Goal: Find specific page/section: Find specific page/section

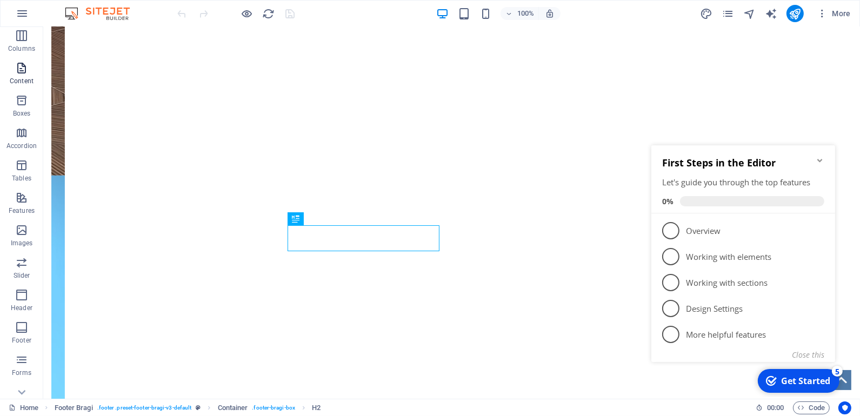
scroll to position [115, 0]
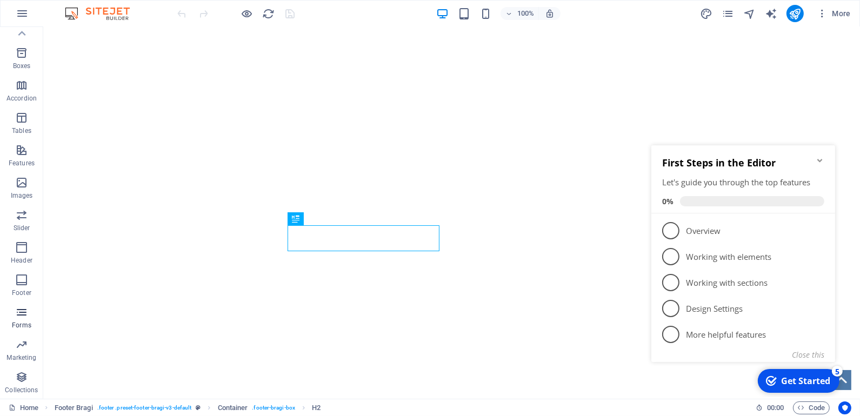
click at [25, 310] on icon "button" at bounding box center [21, 312] width 13 height 13
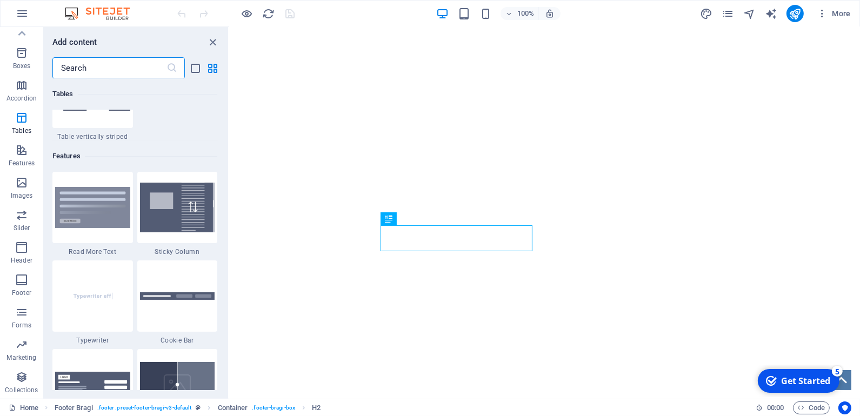
scroll to position [4139, 0]
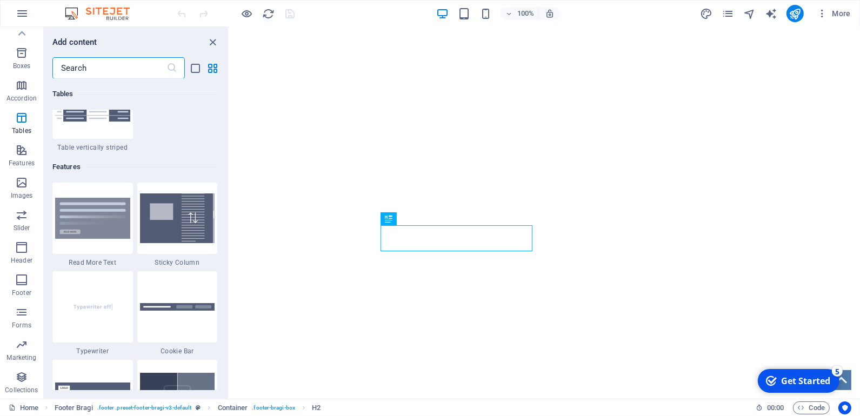
click at [88, 69] on input "text" at bounding box center [109, 68] width 114 height 22
type input "h"
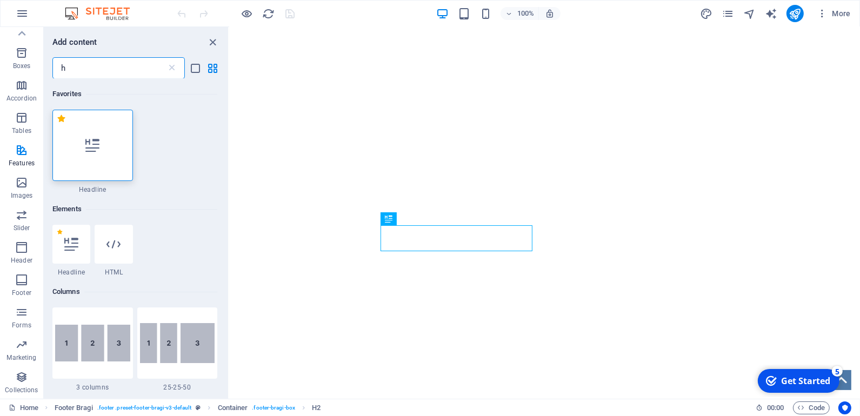
scroll to position [0, 0]
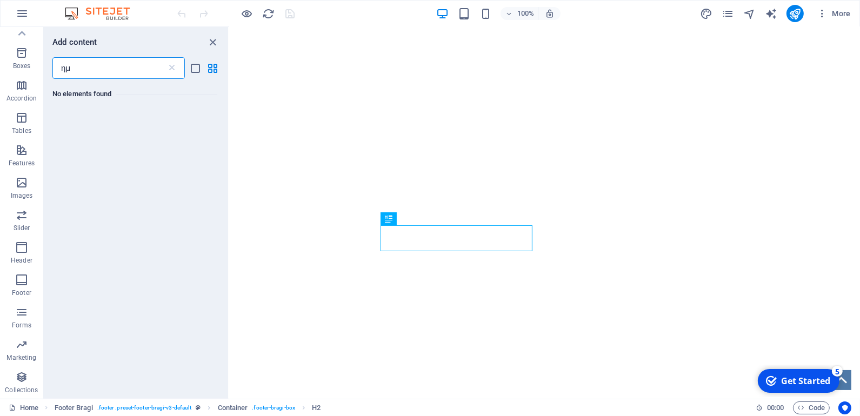
type input "η"
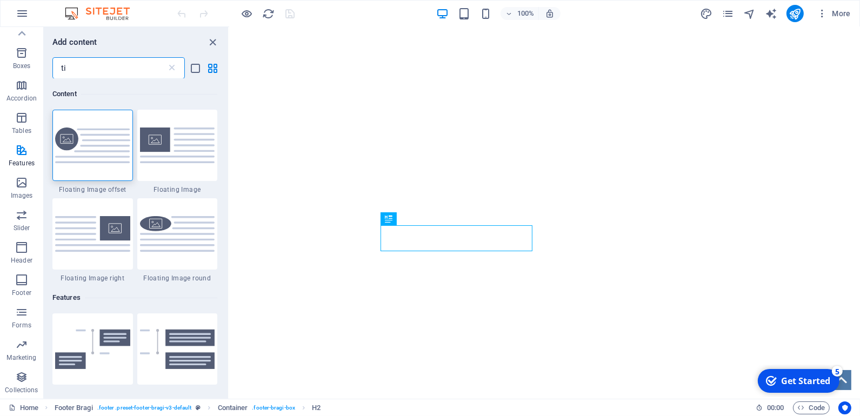
type input "t"
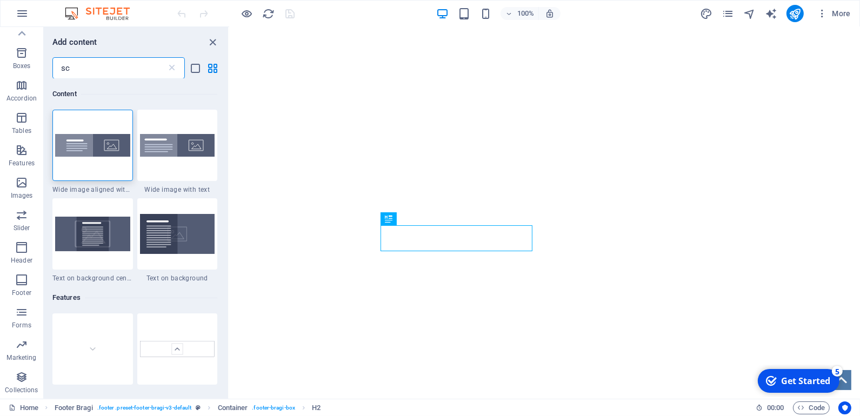
type input "s"
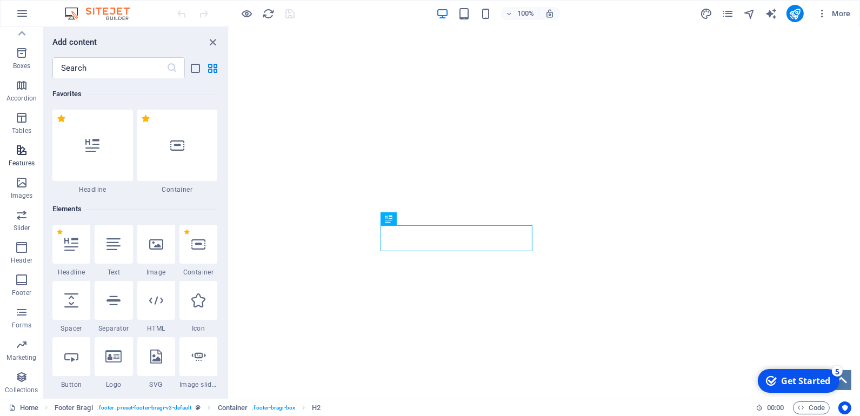
click at [19, 152] on icon "button" at bounding box center [21, 150] width 13 height 13
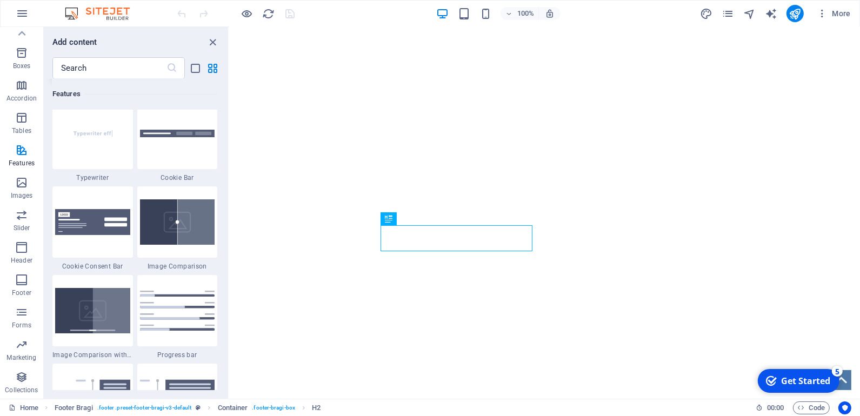
scroll to position [3738, 0]
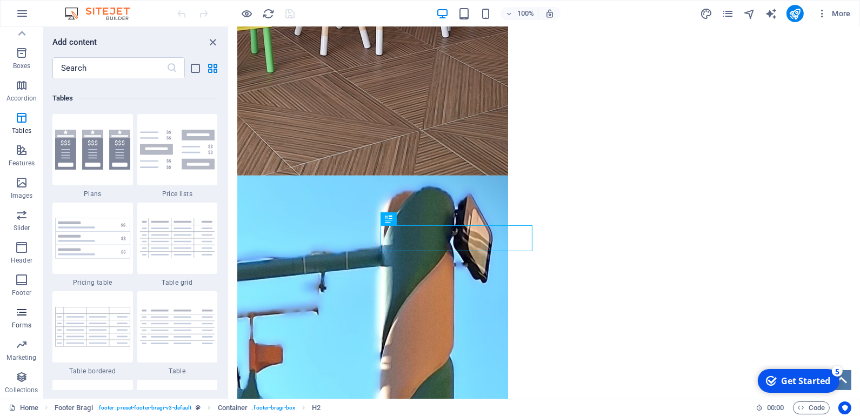
click at [23, 315] on icon "button" at bounding box center [21, 312] width 13 height 13
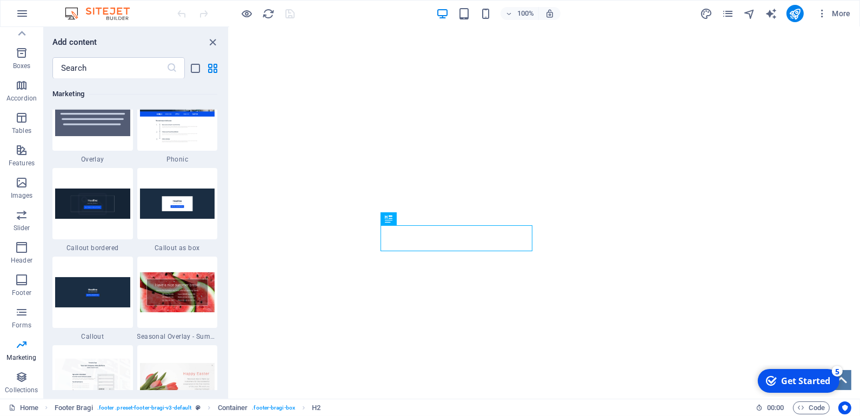
scroll to position [8858, 0]
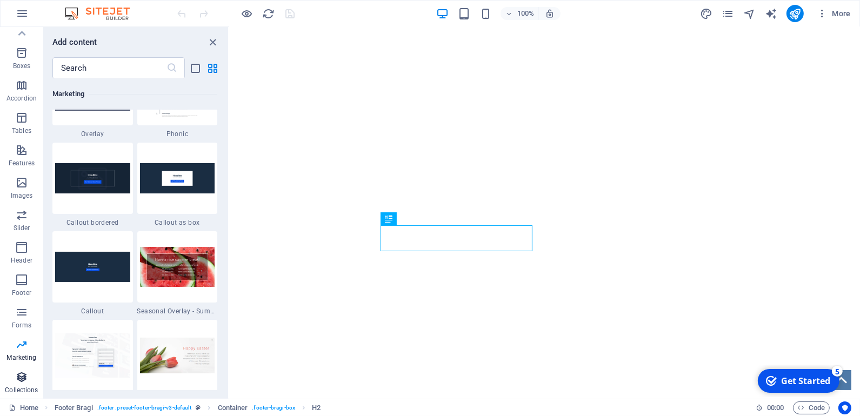
click at [17, 377] on icon "button" at bounding box center [21, 377] width 13 height 13
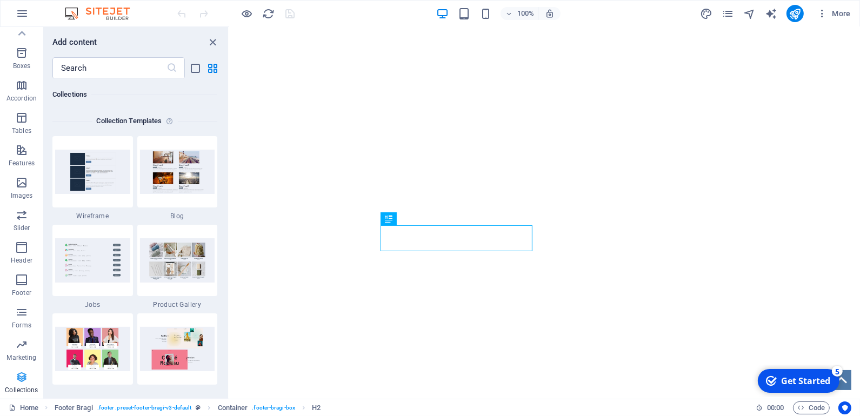
scroll to position [9892, 0]
click at [21, 50] on icon "button" at bounding box center [21, 52] width 13 height 13
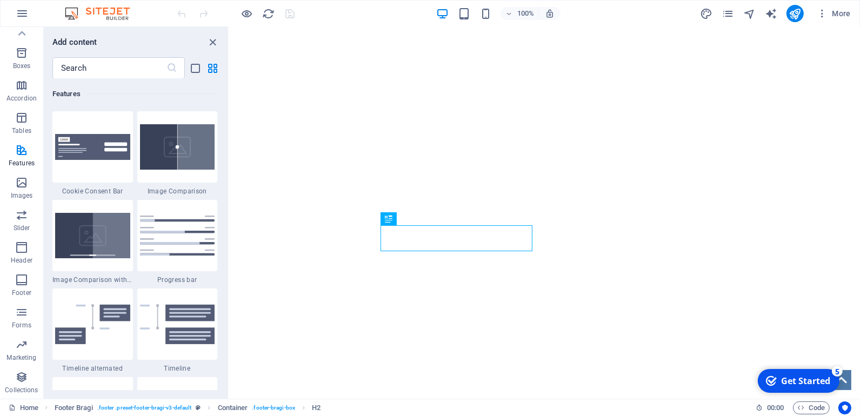
scroll to position [4634, 0]
